Goal: Information Seeking & Learning: Learn about a topic

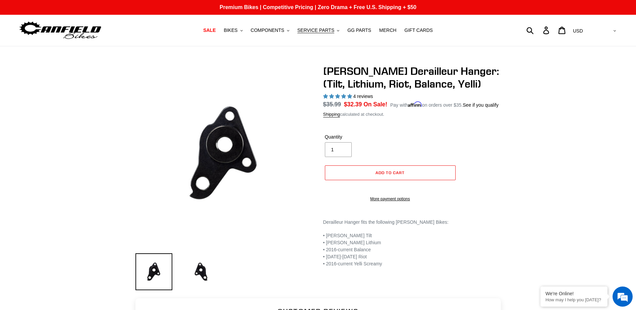
select select "highest-rating"
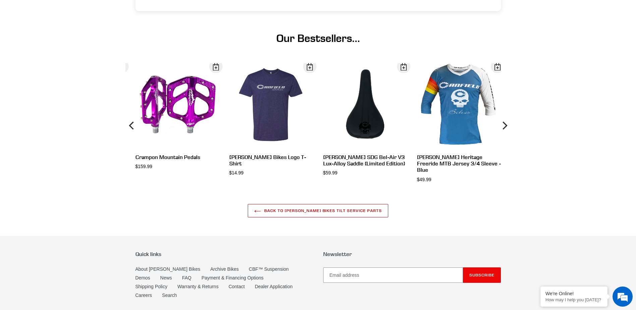
scroll to position [808, 0]
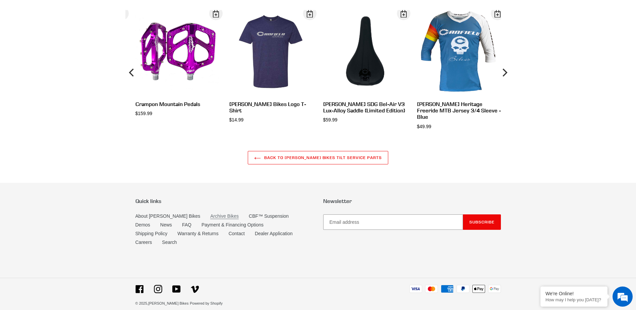
click at [210, 217] on link "Archive Bikes" at bounding box center [224, 216] width 29 height 6
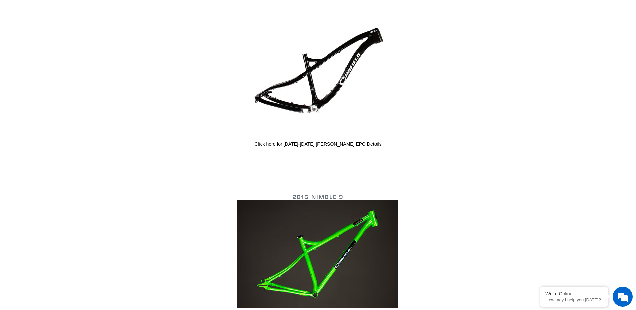
scroll to position [1074, 0]
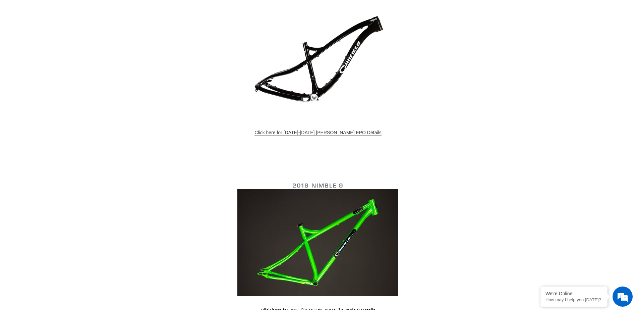
click at [337, 133] on link "Click here for 2016-2017 Canfield EPO Details" at bounding box center [318, 133] width 127 height 6
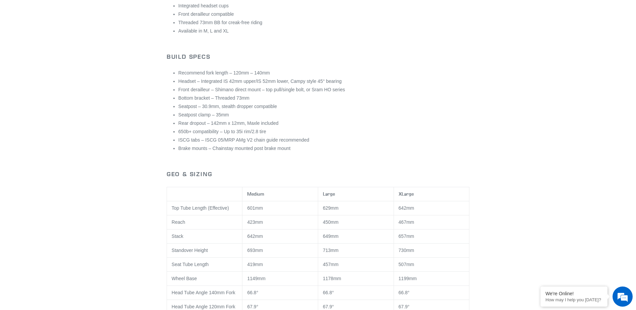
click at [456, 101] on li "Bottom bracket – Threaded 73mm" at bounding box center [324, 98] width 291 height 7
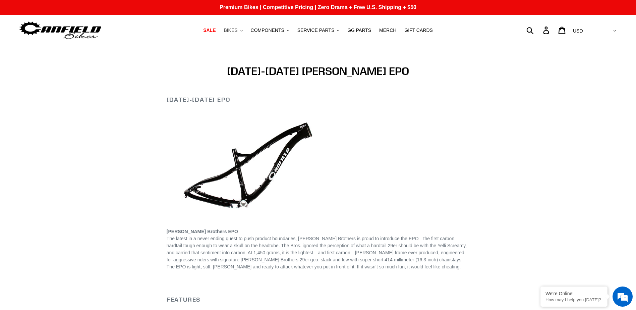
click at [238, 31] on span "BIKES" at bounding box center [231, 31] width 14 height 6
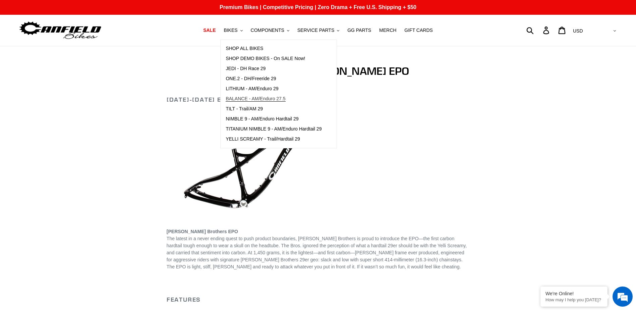
click at [250, 98] on span "BALANCE - AM/Enduro 27.5" at bounding box center [256, 99] width 60 height 6
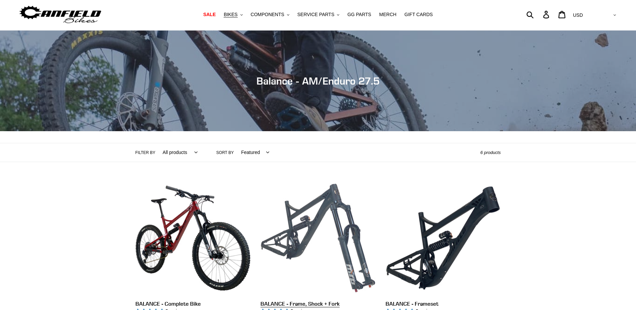
scroll to position [134, 0]
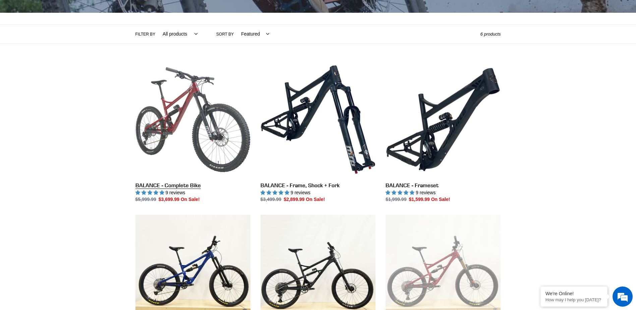
click at [222, 130] on link "BALANCE - Complete Bike" at bounding box center [193, 132] width 115 height 141
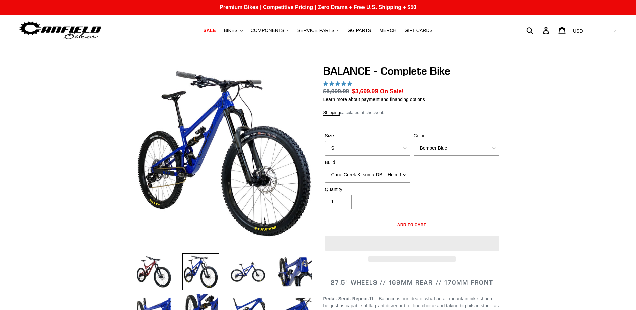
select select "highest-rating"
